Goal: Task Accomplishment & Management: Complete application form

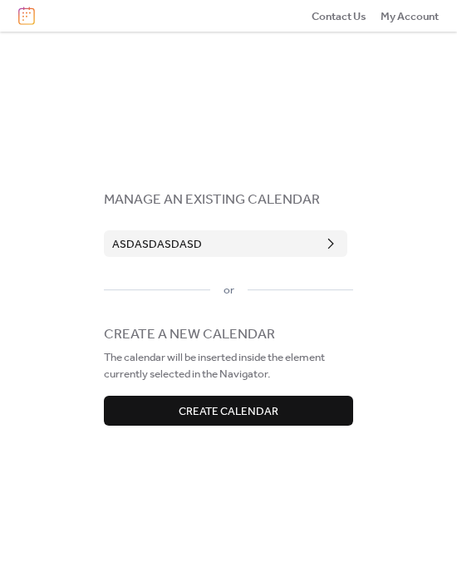
click at [230, 245] on button "asdasdasdasd" at bounding box center [226, 243] width 244 height 27
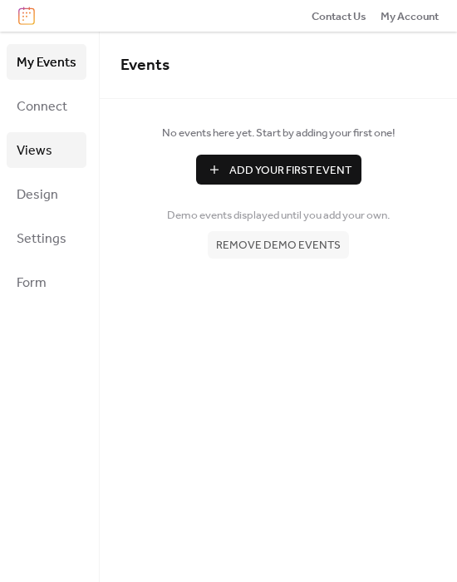
click at [37, 144] on span "Views" at bounding box center [35, 151] width 36 height 26
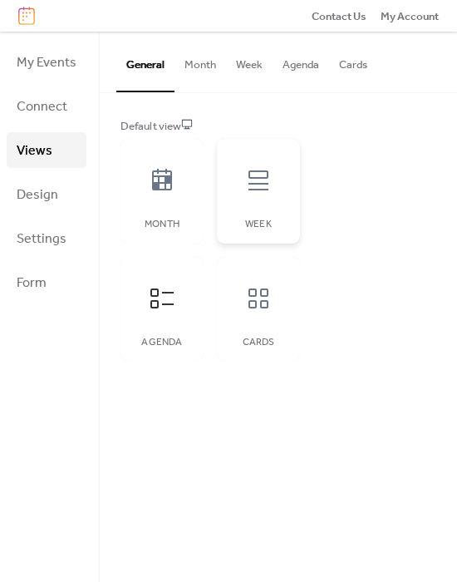
click at [229, 180] on div "Week" at bounding box center [258, 191] width 83 height 105
click at [159, 194] on div at bounding box center [162, 180] width 50 height 50
click at [160, 295] on icon at bounding box center [162, 298] width 27 height 27
click at [270, 325] on div "Cards" at bounding box center [258, 309] width 83 height 105
click at [22, 22] on img at bounding box center [26, 16] width 17 height 18
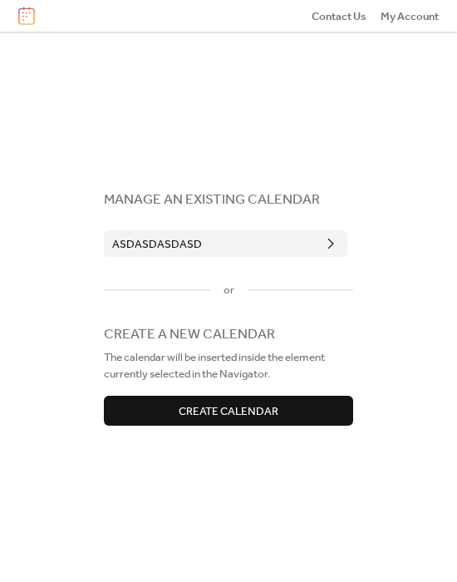
click at [272, 403] on span "Create Calendar" at bounding box center [229, 411] width 100 height 17
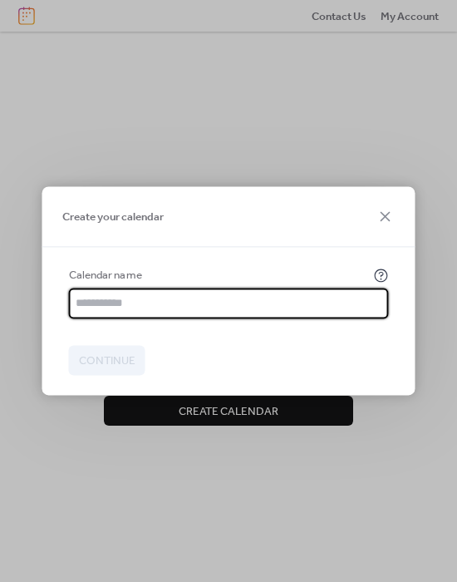
click at [249, 288] on input "text" at bounding box center [229, 303] width 320 height 30
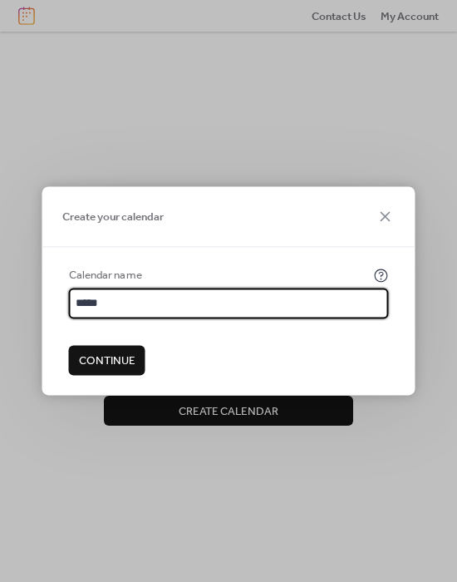
type input "*****"
click at [88, 369] on span "Continue" at bounding box center [107, 360] width 57 height 17
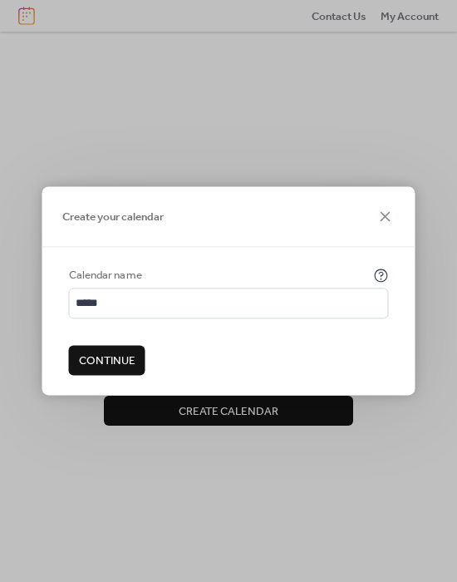
click at [117, 358] on span "Continue" at bounding box center [107, 360] width 57 height 17
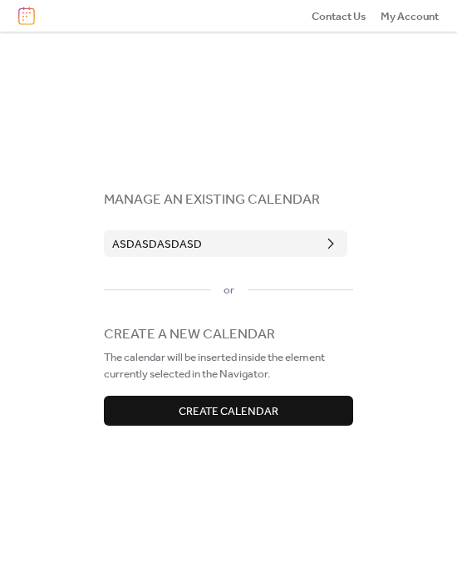
click at [266, 411] on span "Create Calendar" at bounding box center [229, 411] width 100 height 17
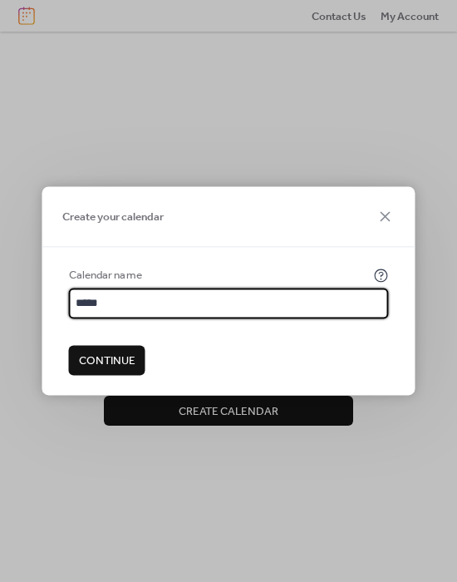
type input "*****"
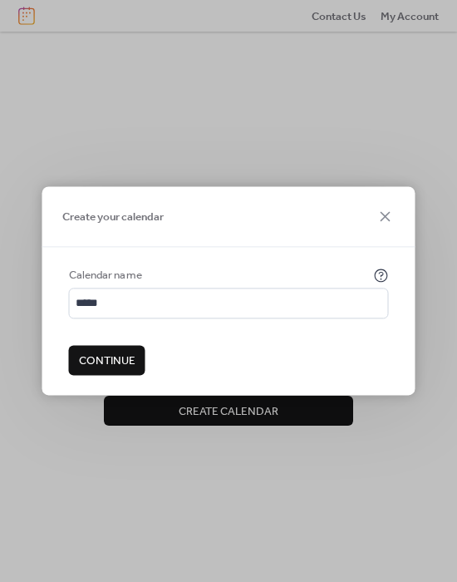
click at [107, 362] on span "Continue" at bounding box center [107, 360] width 57 height 17
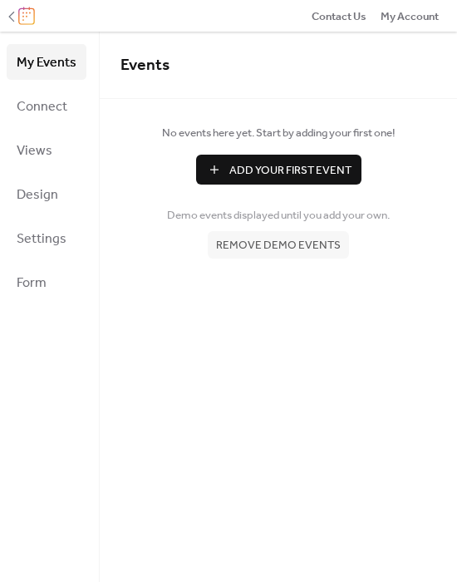
click at [27, 18] on img at bounding box center [26, 16] width 17 height 18
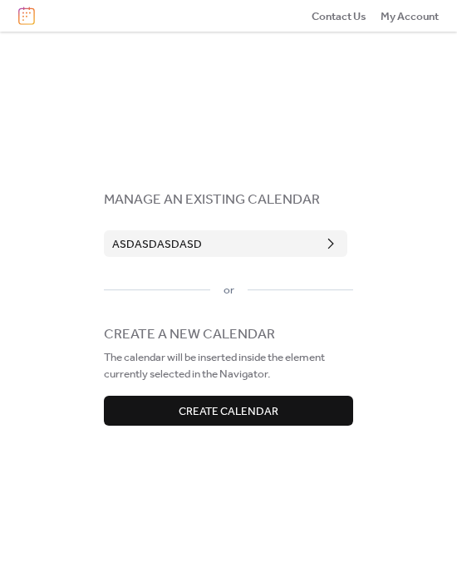
click at [229, 412] on span "Create Calendar" at bounding box center [229, 411] width 100 height 17
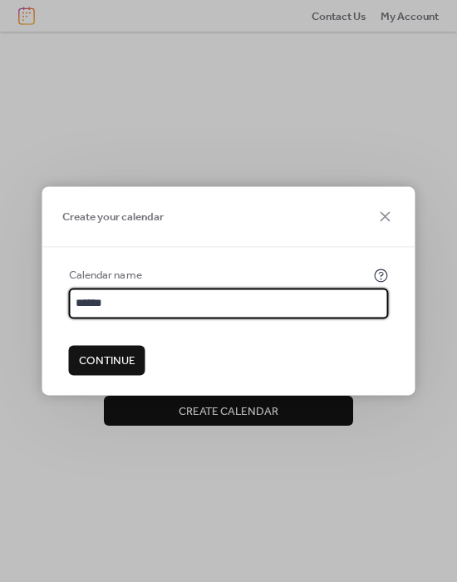
type input "******"
click at [116, 364] on span "Continue" at bounding box center [107, 360] width 57 height 17
